Goal: Task Accomplishment & Management: Use online tool/utility

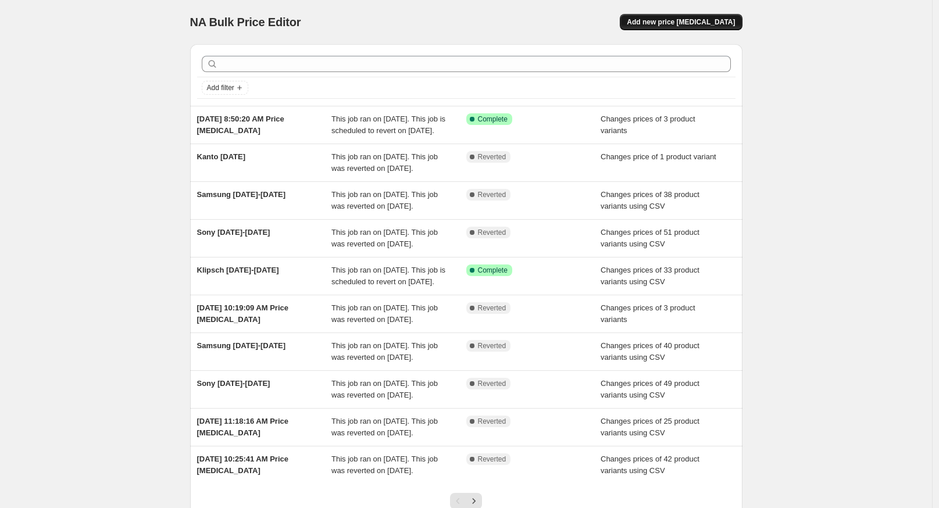
click at [716, 19] on span "Add new price [MEDICAL_DATA]" at bounding box center [681, 21] width 108 height 9
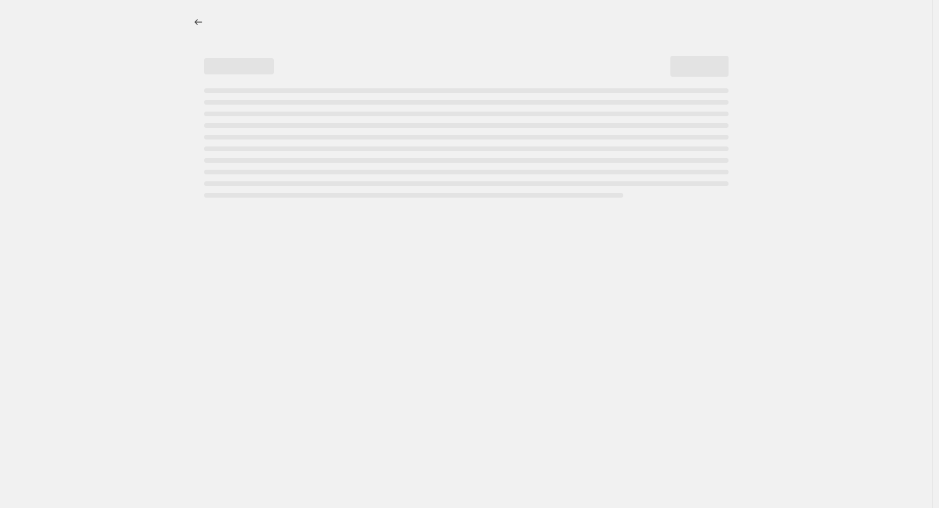
select select "percentage"
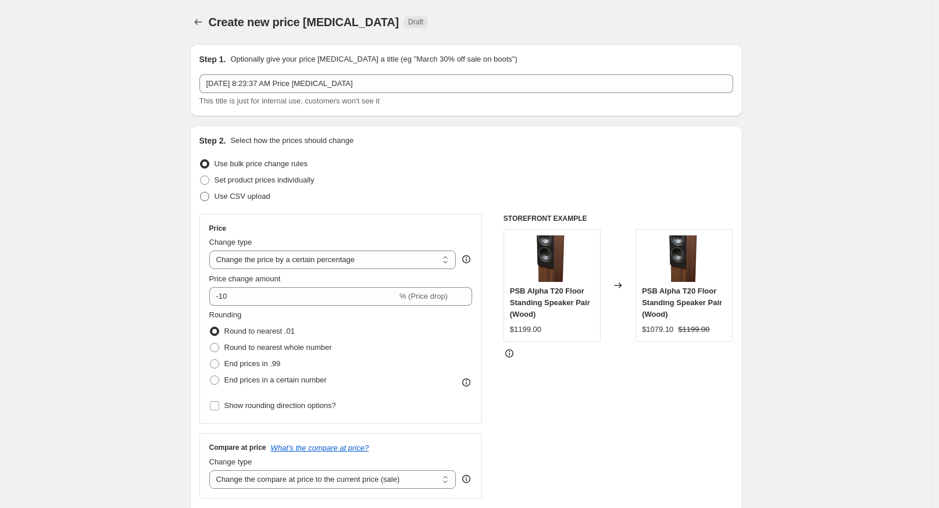
click at [236, 198] on span "Use CSV upload" at bounding box center [243, 196] width 56 height 9
click at [201, 192] on input "Use CSV upload" at bounding box center [200, 192] width 1 height 1
radio input "true"
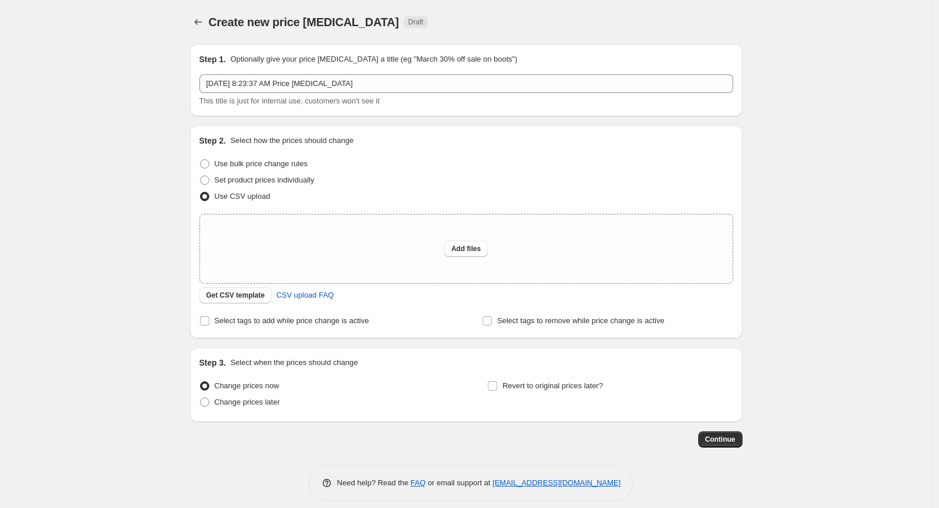
drag, startPoint x: 171, startPoint y: 250, endPoint x: 164, endPoint y: 252, distance: 7.2
click at [169, 252] on div "Create new price [MEDICAL_DATA]. This page is ready Create new price [MEDICAL_D…" at bounding box center [466, 259] width 932 height 519
click at [250, 322] on span "Select tags to add while price change is active" at bounding box center [292, 320] width 155 height 9
click at [209, 322] on input "Select tags to add while price change is active" at bounding box center [204, 320] width 9 height 9
checkbox input "true"
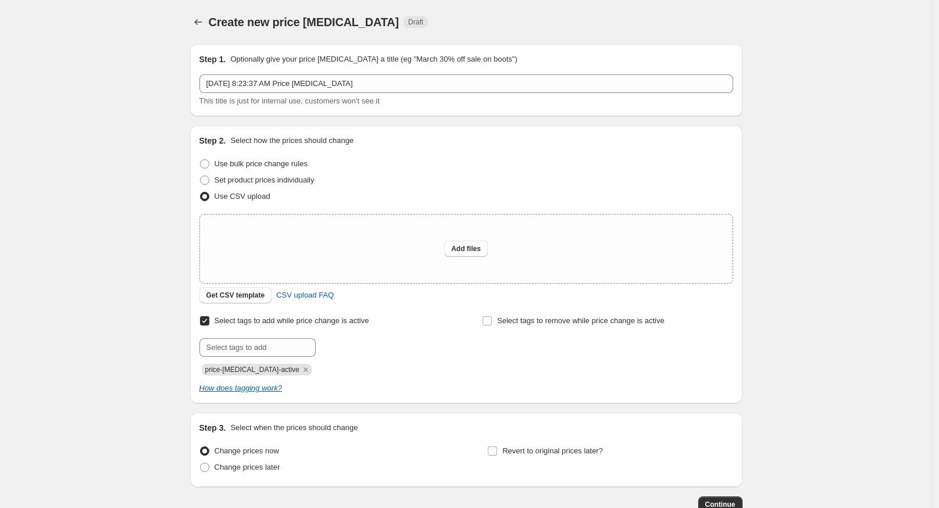
click at [250, 284] on div "Upload files Add files Get CSV template CSV upload FAQ" at bounding box center [466, 259] width 534 height 90
click at [242, 295] on span "Get CSV template" at bounding box center [235, 295] width 59 height 9
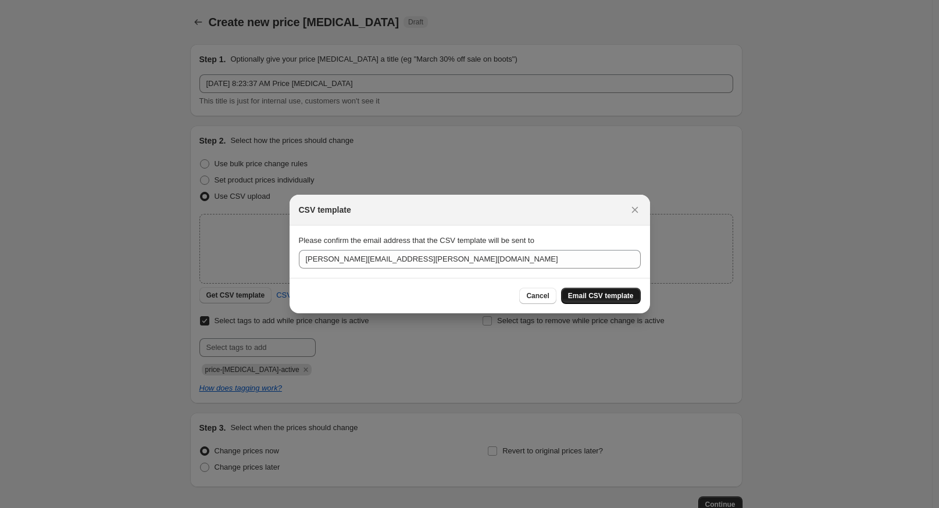
click at [631, 295] on span "Email CSV template" at bounding box center [601, 295] width 66 height 9
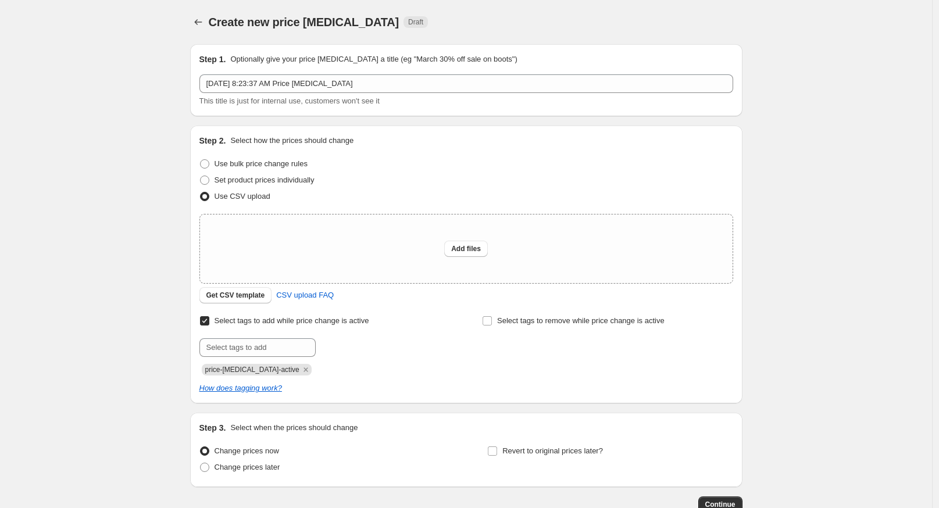
click at [167, 186] on div "Create new price [MEDICAL_DATA]. This page is ready Create new price [MEDICAL_D…" at bounding box center [466, 292] width 932 height 584
